Goal: Transaction & Acquisition: Purchase product/service

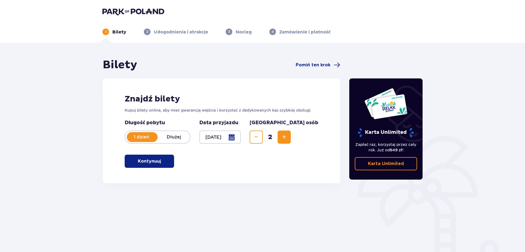
click at [149, 162] on p "Kontynuuj" at bounding box center [149, 161] width 23 height 6
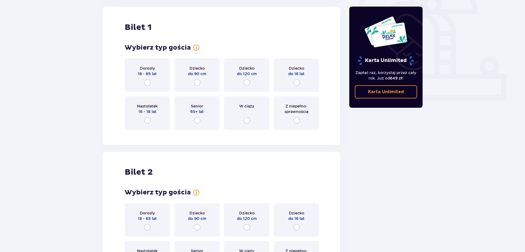
scroll to position [183, 0]
click at [147, 81] on input "radio" at bounding box center [147, 82] width 7 height 7
radio input "true"
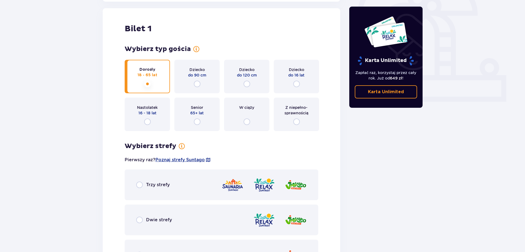
scroll to position [180, 0]
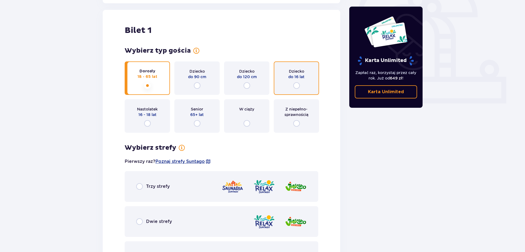
click at [298, 84] on input "radio" at bounding box center [296, 85] width 7 height 7
radio input "true"
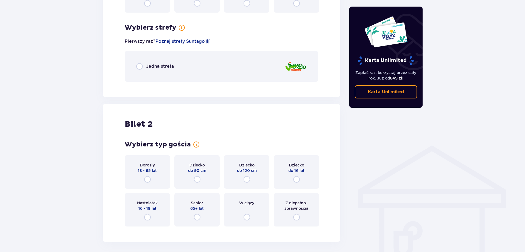
scroll to position [317, 0]
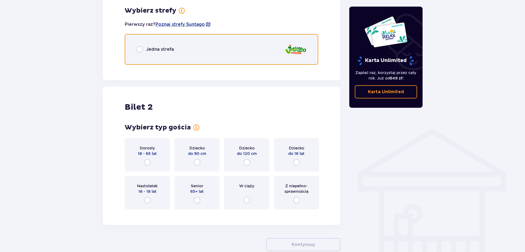
click at [142, 50] on input "radio" at bounding box center [139, 49] width 7 height 7
radio input "true"
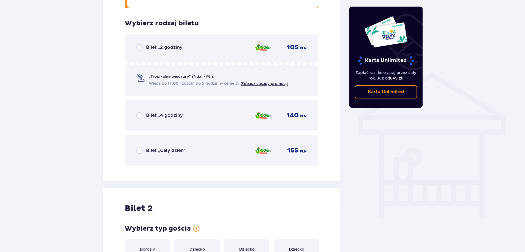
scroll to position [387, 0]
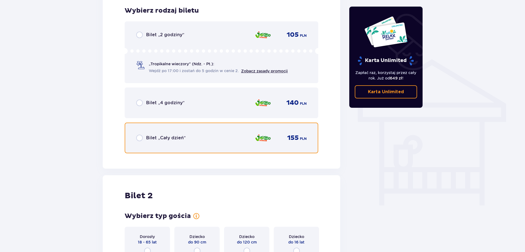
click at [139, 138] on input "radio" at bounding box center [139, 138] width 7 height 7
radio input "true"
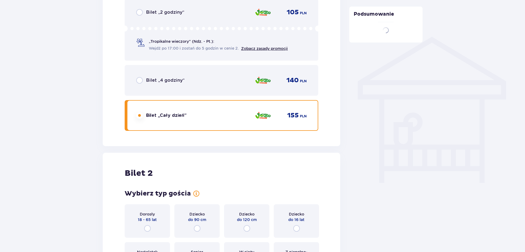
scroll to position [508, 0]
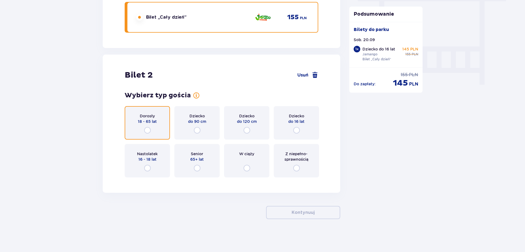
click at [146, 127] on input "radio" at bounding box center [147, 130] width 7 height 7
radio input "true"
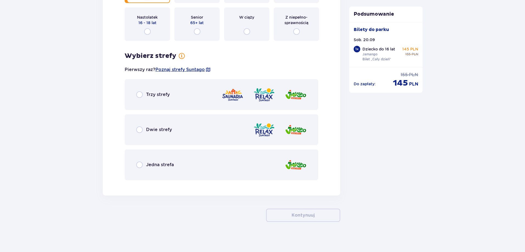
scroll to position [647, 0]
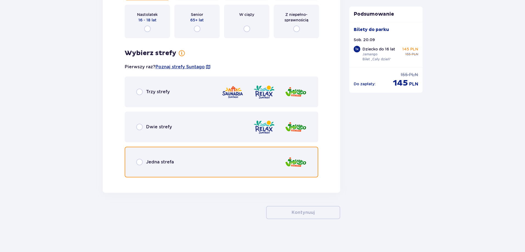
click at [140, 164] on input "radio" at bounding box center [139, 162] width 7 height 7
radio input "true"
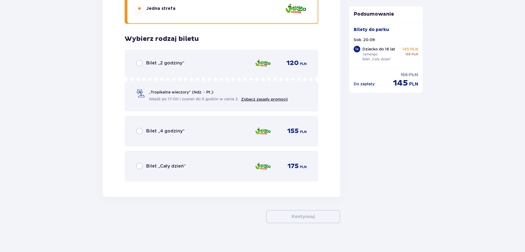
scroll to position [805, 0]
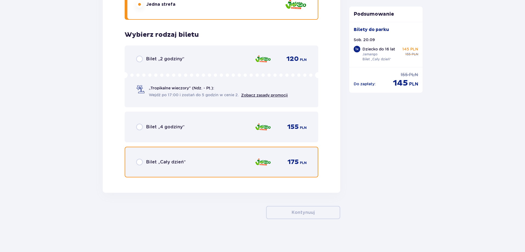
click at [141, 163] on input "radio" at bounding box center [139, 162] width 7 height 7
radio input "true"
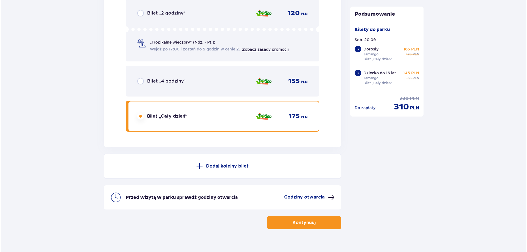
scroll to position [861, 0]
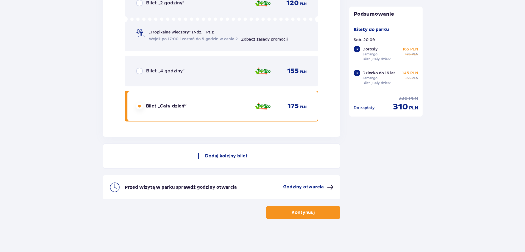
click at [306, 187] on p "Godziny otwarcia" at bounding box center [303, 187] width 41 height 6
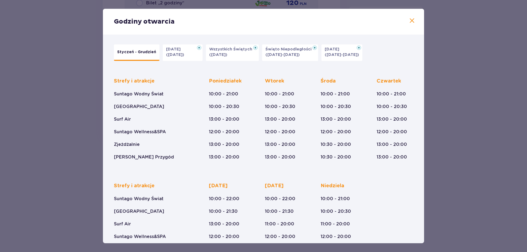
click at [409, 21] on span at bounding box center [412, 21] width 7 height 7
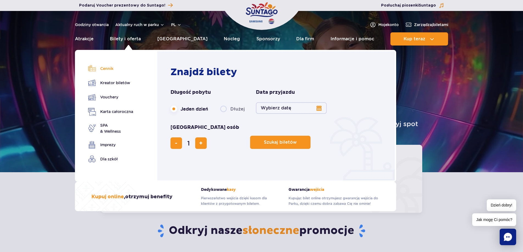
click at [107, 70] on link "Cennik" at bounding box center [110, 69] width 45 height 8
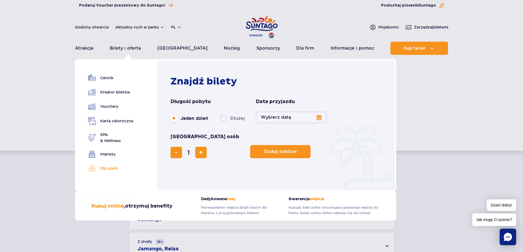
click at [110, 167] on link "Dla szkół" at bounding box center [110, 169] width 45 height 8
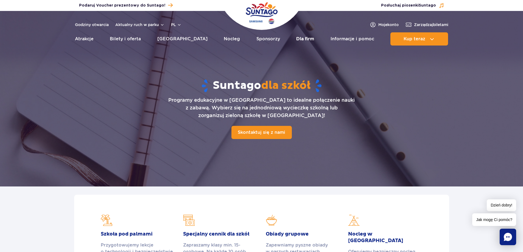
click at [297, 37] on link "Dla firm" at bounding box center [305, 38] width 18 height 13
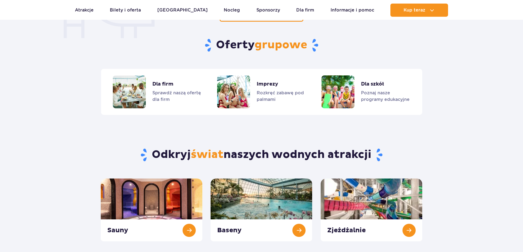
scroll to position [455, 0]
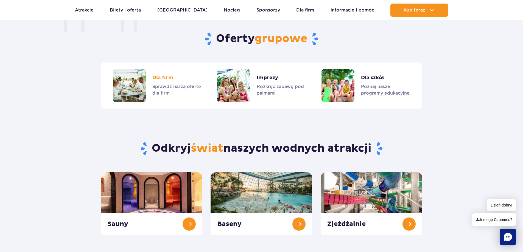
click at [166, 77] on link "Dla firm" at bounding box center [157, 85] width 88 height 33
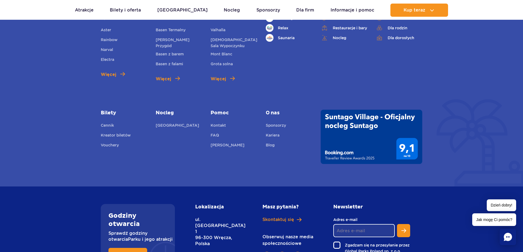
scroll to position [687, 0]
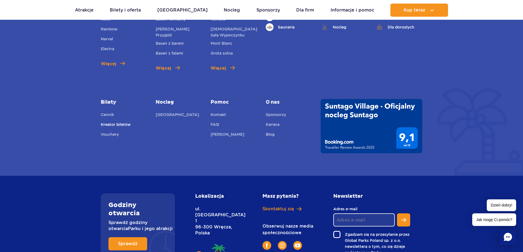
click at [113, 124] on link "Kreator biletów" at bounding box center [116, 126] width 30 height 8
